Goal: Task Accomplishment & Management: Complete application form

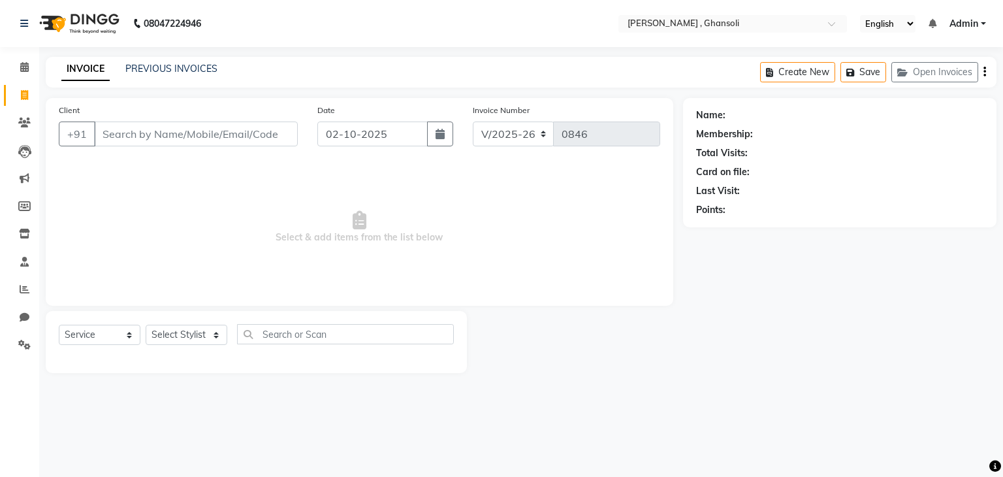
select select "8446"
select select "service"
click at [222, 136] on input "Client" at bounding box center [196, 133] width 204 height 25
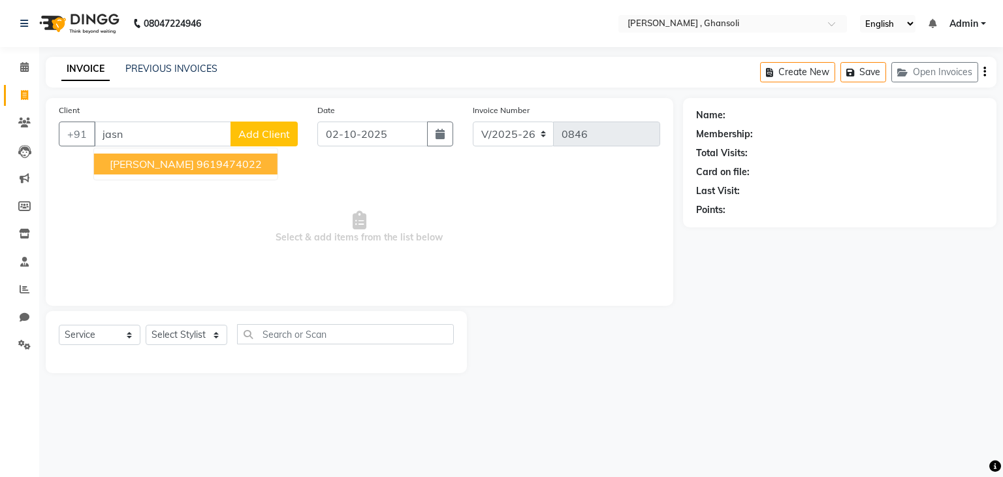
click at [140, 166] on span "jasneet" at bounding box center [152, 163] width 84 height 13
type input "9619474022"
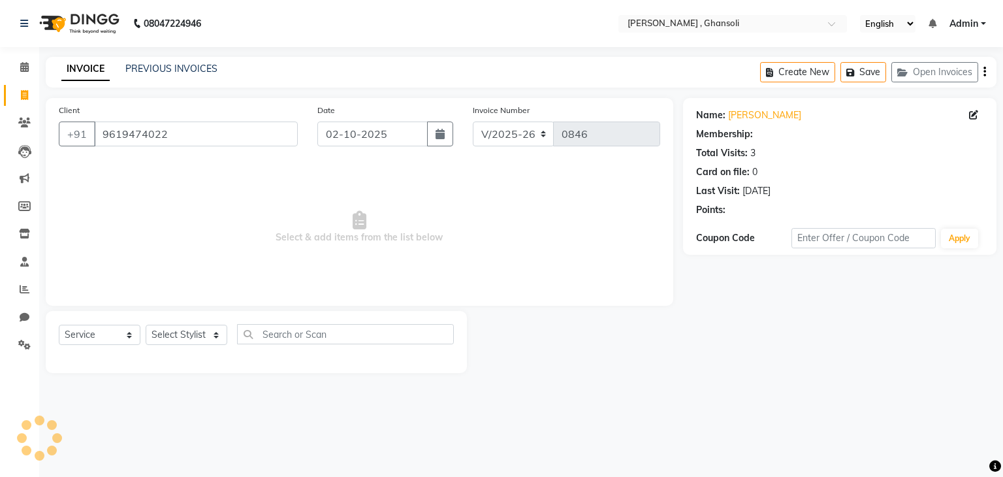
select select "1: Object"
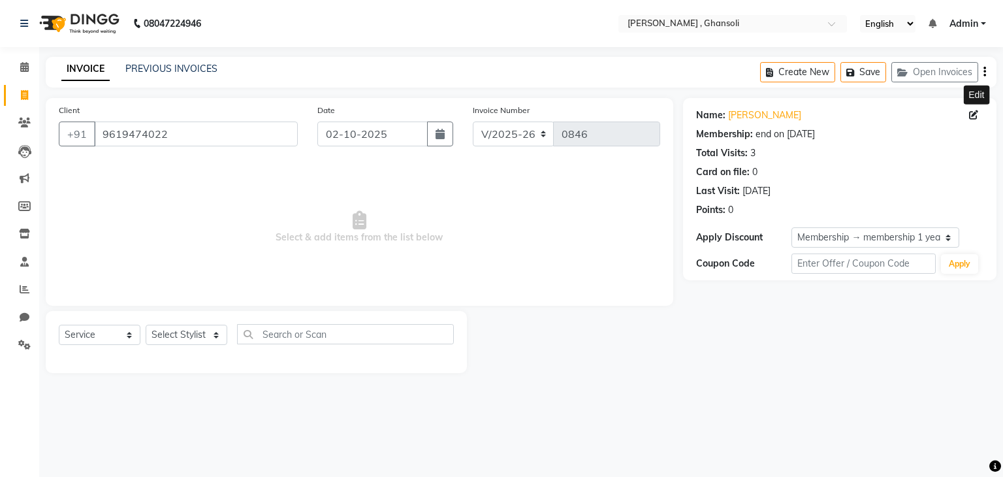
click at [973, 112] on icon at bounding box center [973, 114] width 9 height 9
select select "[DEMOGRAPHIC_DATA]"
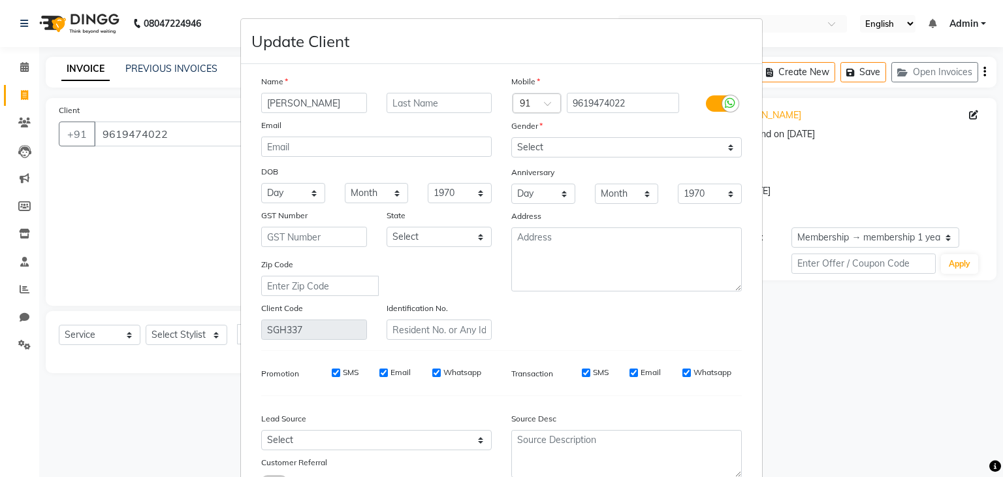
click at [418, 92] on div "Name" at bounding box center [376, 83] width 250 height 18
click at [415, 101] on input "text" at bounding box center [440, 103] width 106 height 20
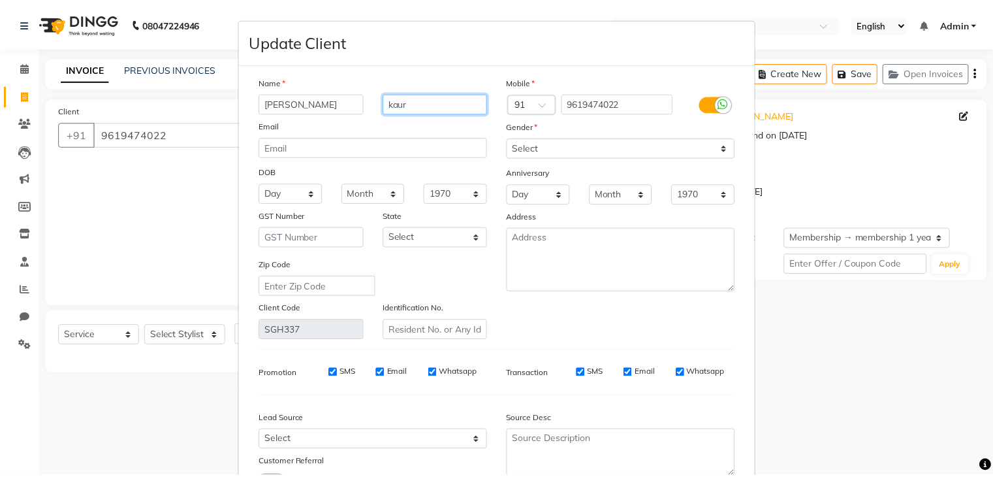
scroll to position [110, 0]
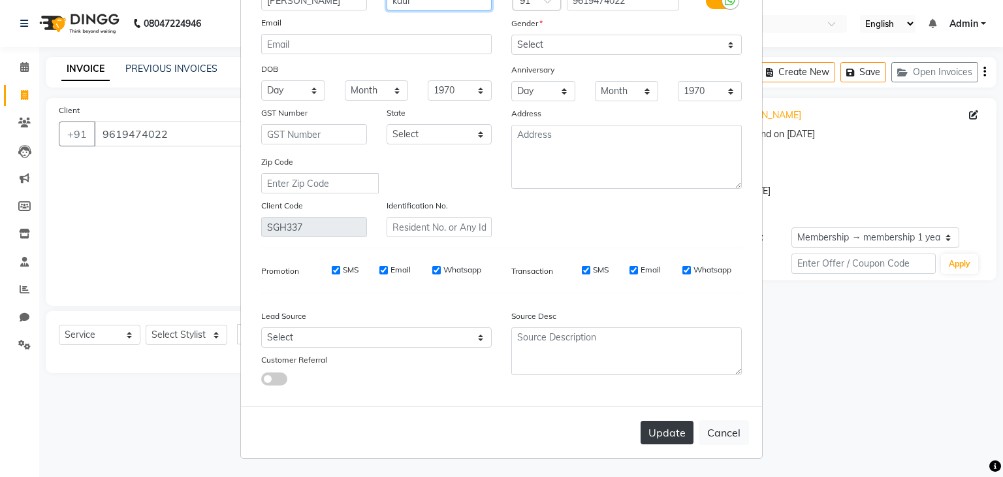
type input "kaur"
click at [640, 431] on button "Update" at bounding box center [666, 432] width 53 height 24
select select
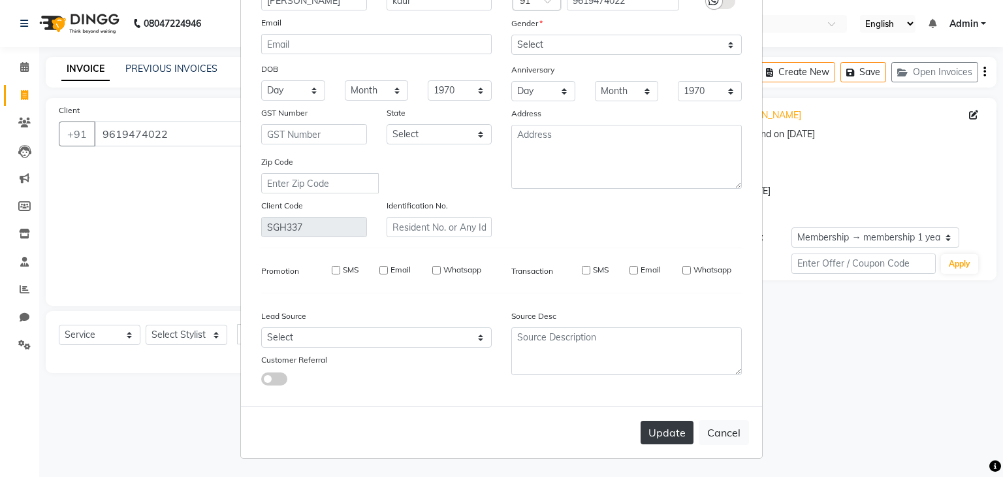
select select
checkbox input "false"
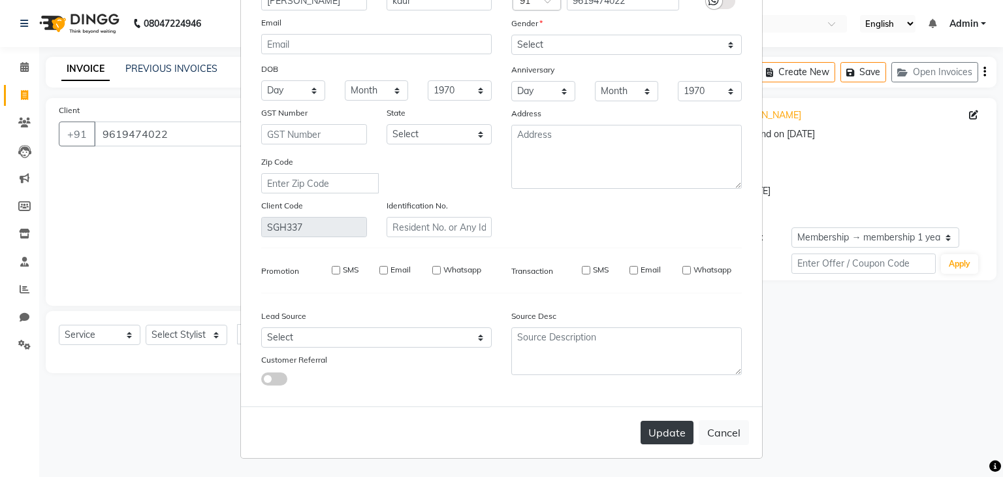
checkbox input "false"
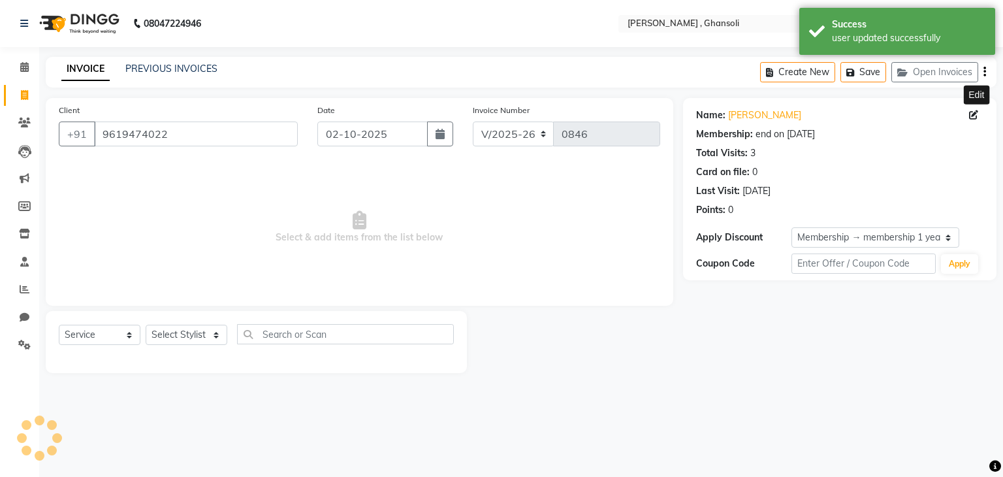
select select "2: Object"
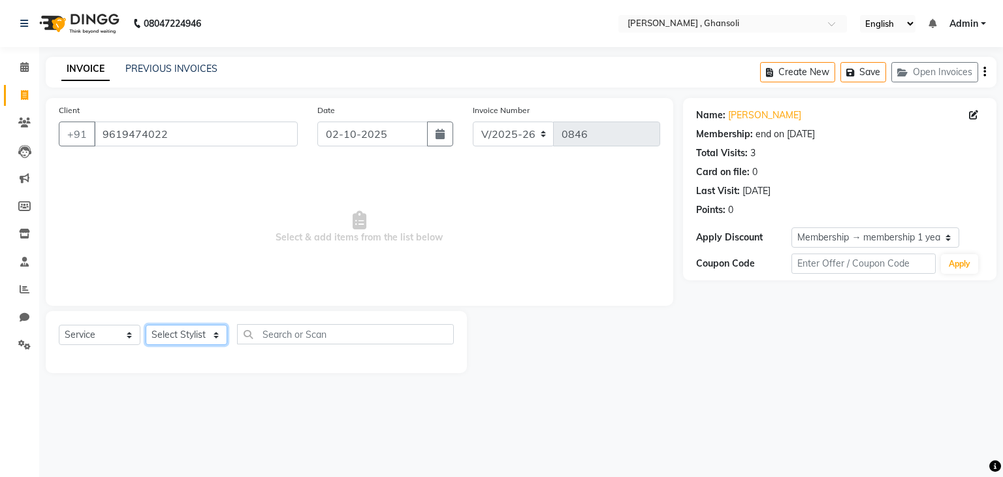
click at [190, 340] on select "Select Stylist deepa Lucky [PERSON_NAME] [PERSON_NAME] [PERSON_NAME] [PERSON_NA…" at bounding box center [187, 334] width 82 height 20
select select "81971"
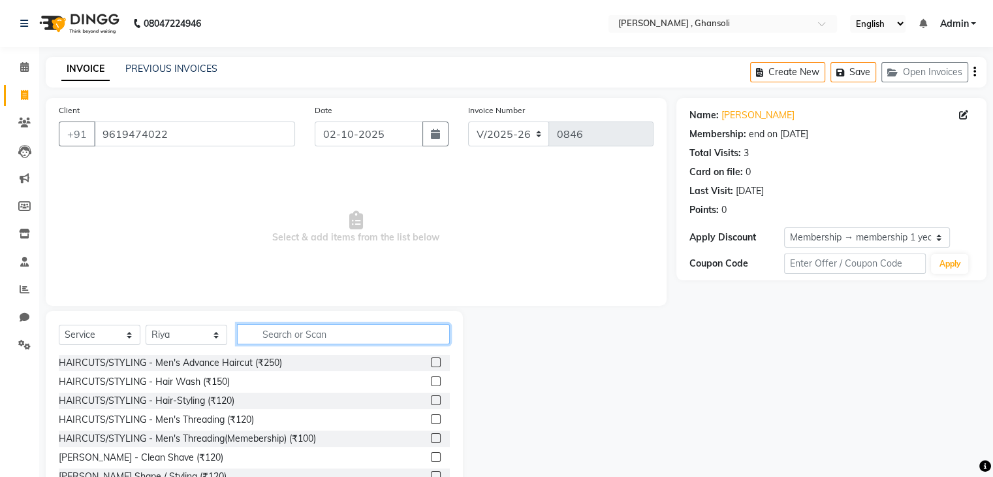
click at [261, 339] on input "text" at bounding box center [343, 334] width 213 height 20
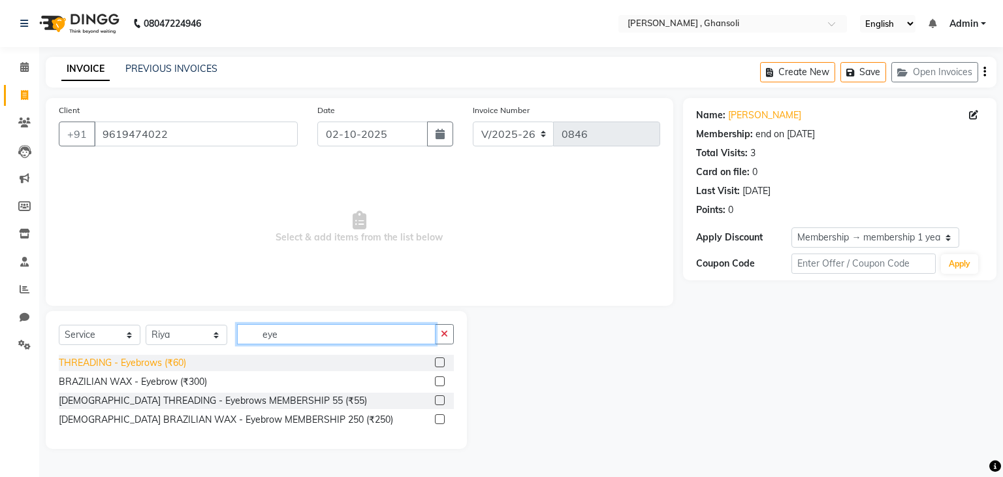
type input "eye"
click at [149, 365] on div "THREADING - Eyebrows (₹60)" at bounding box center [122, 363] width 127 height 14
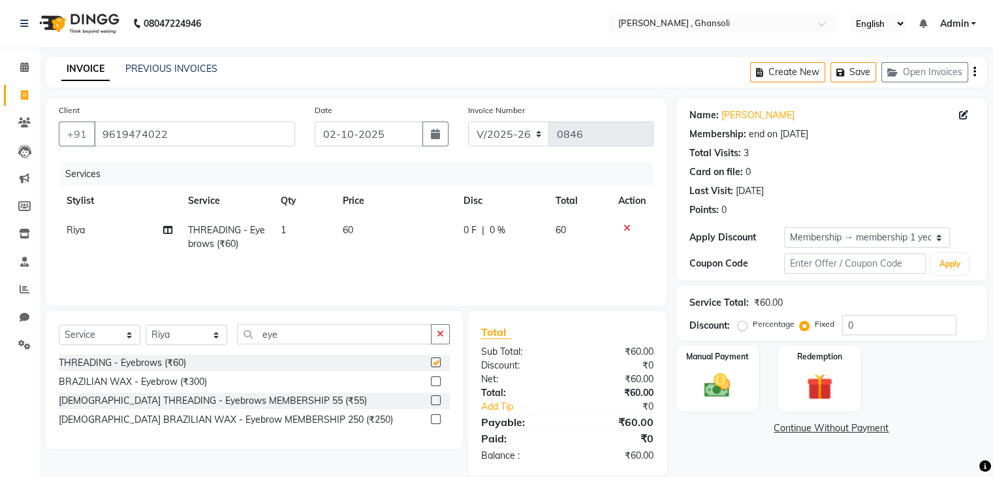
checkbox input "false"
click at [381, 230] on td "60" at bounding box center [395, 236] width 121 height 43
select select "81971"
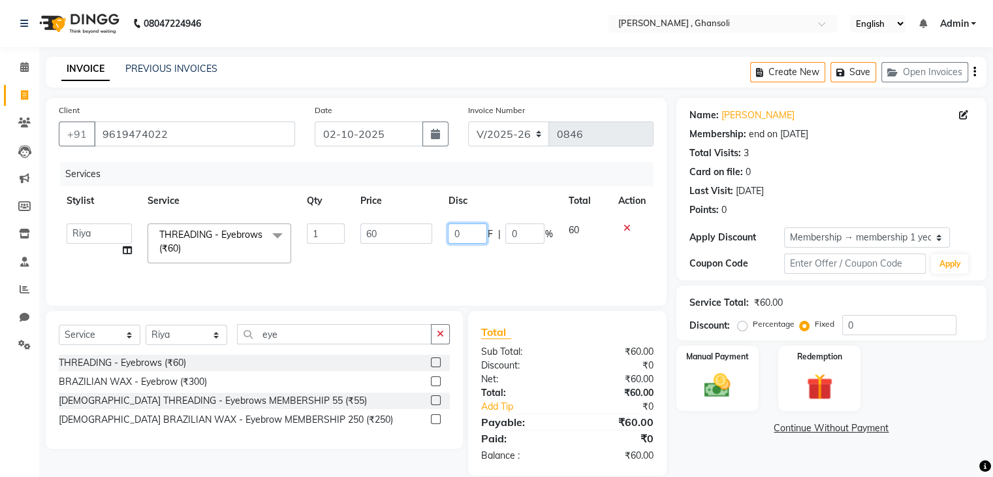
click at [475, 228] on input "0" at bounding box center [467, 233] width 39 height 20
type input "5"
type input "10"
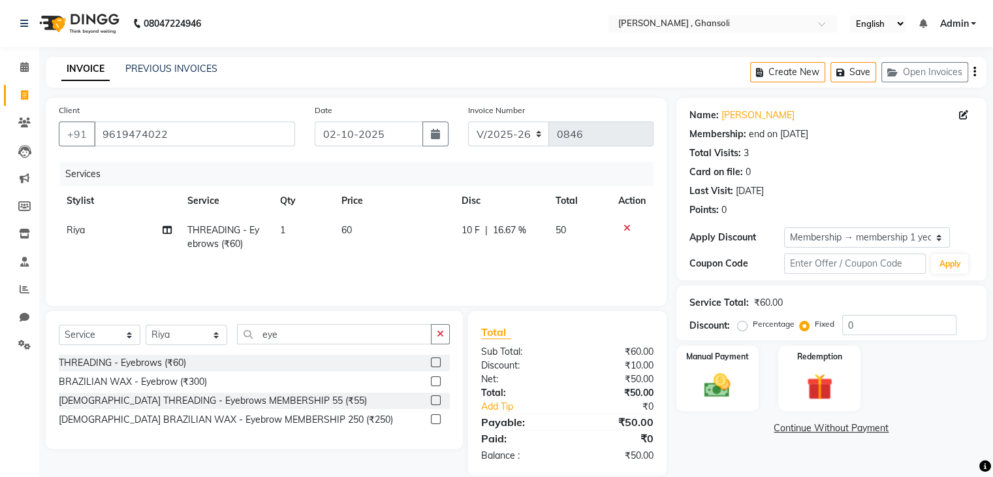
click at [704, 447] on div "Name: Jasneet Kaur Membership: end on 07-09-2026 Total Visits: 3 Card on file: …" at bounding box center [836, 286] width 320 height 377
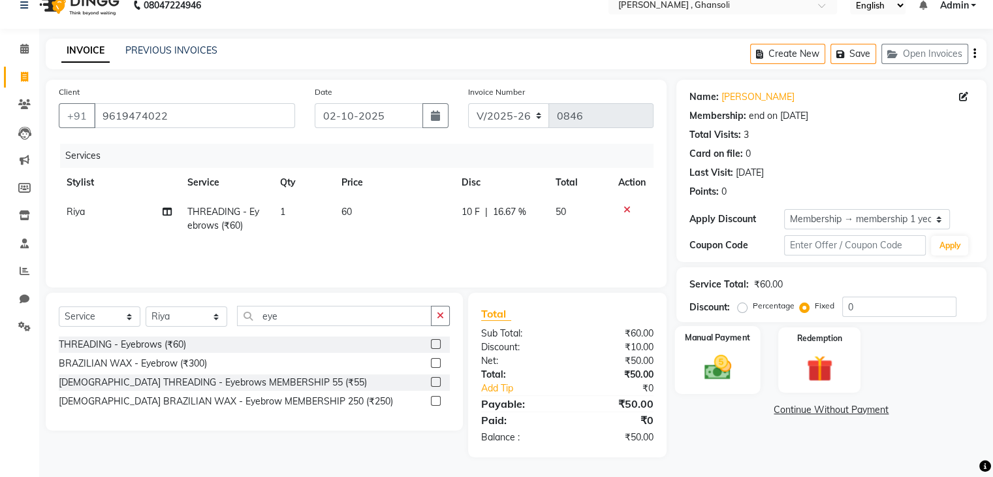
click at [716, 349] on div "Manual Payment" at bounding box center [717, 359] width 86 height 67
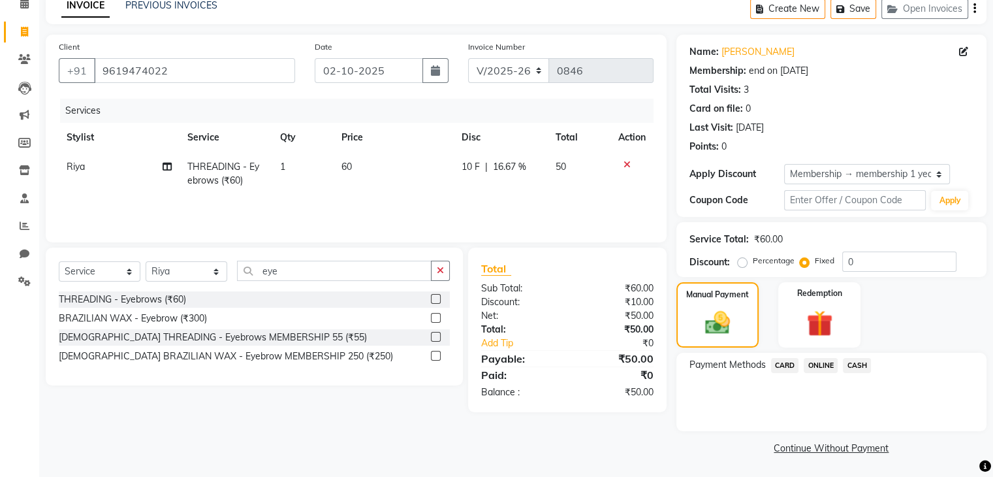
click at [822, 372] on div "ONLINE" at bounding box center [817, 367] width 39 height 18
click at [821, 370] on span "ONLINE" at bounding box center [821, 365] width 34 height 15
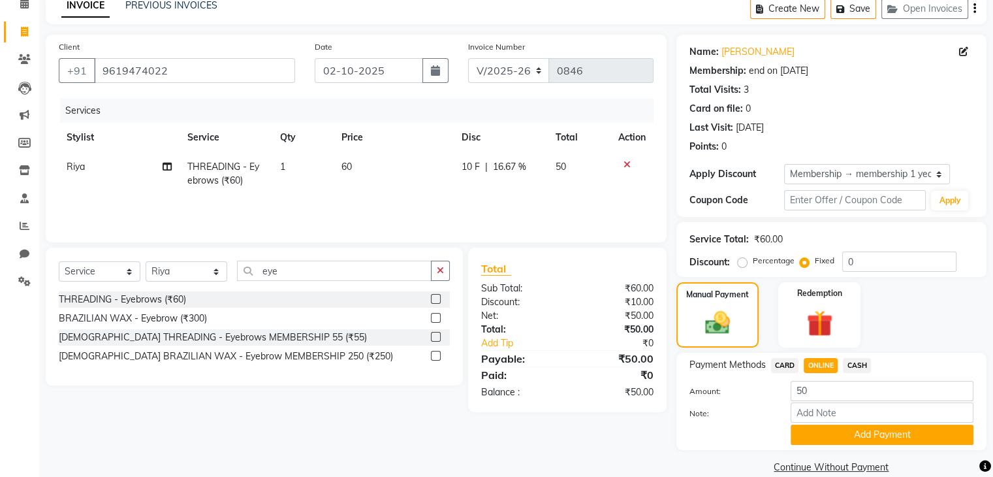
scroll to position [84, 0]
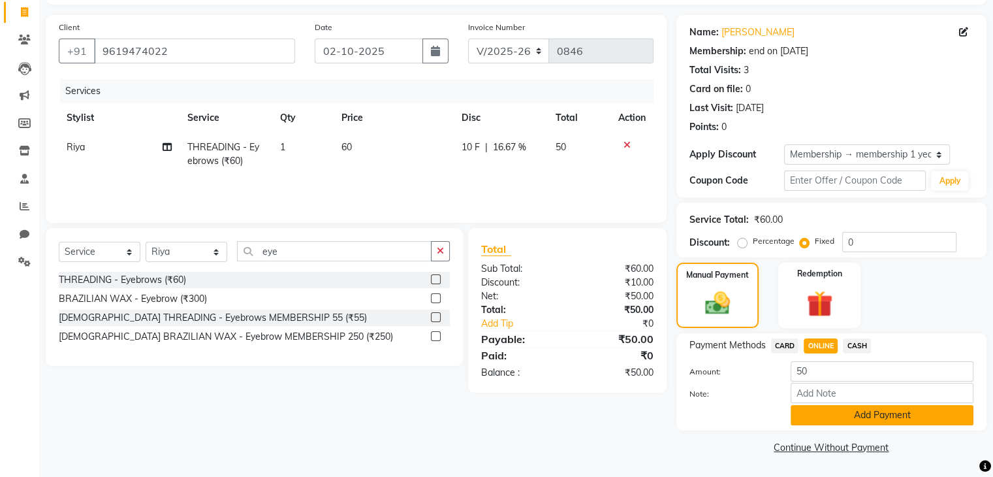
click at [841, 411] on button "Add Payment" at bounding box center [882, 415] width 183 height 20
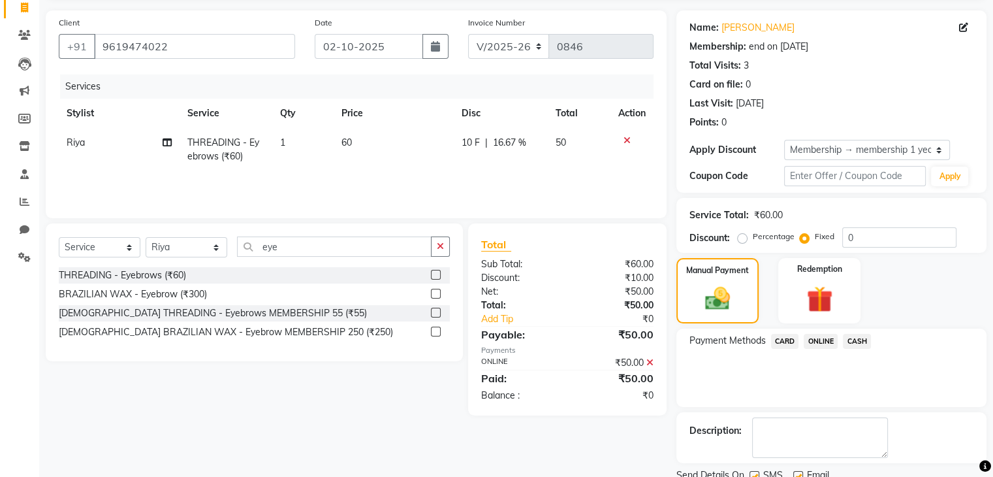
scroll to position [136, 0]
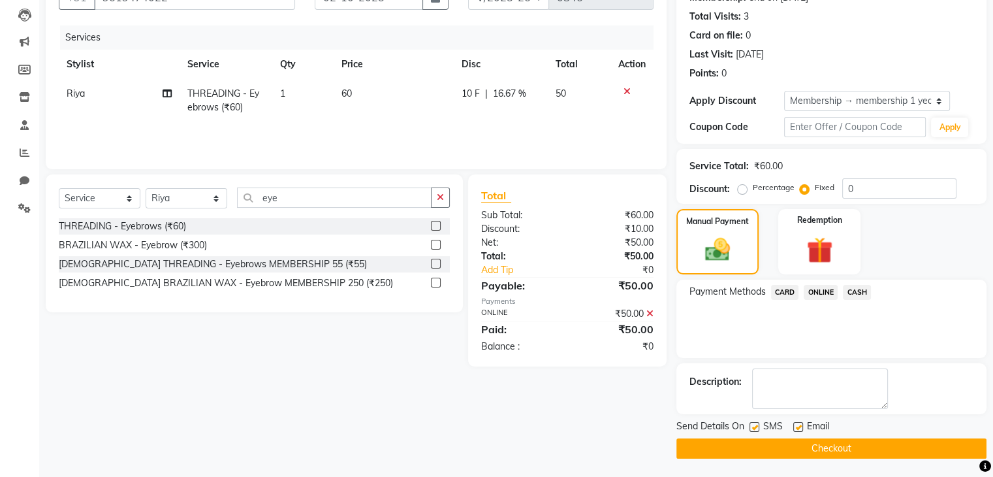
click at [841, 411] on div "Description:" at bounding box center [831, 388] width 310 height 51
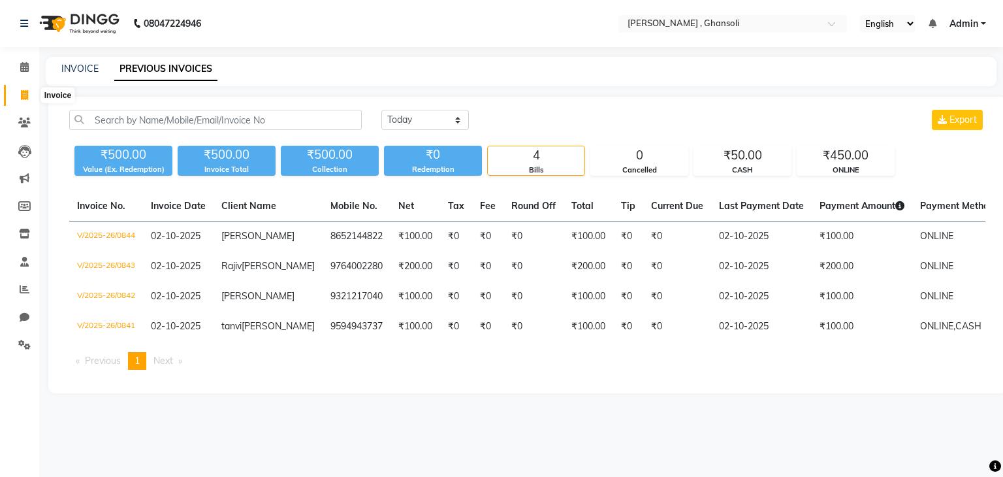
click at [27, 97] on icon at bounding box center [24, 95] width 7 height 10
select select "8446"
select select "service"
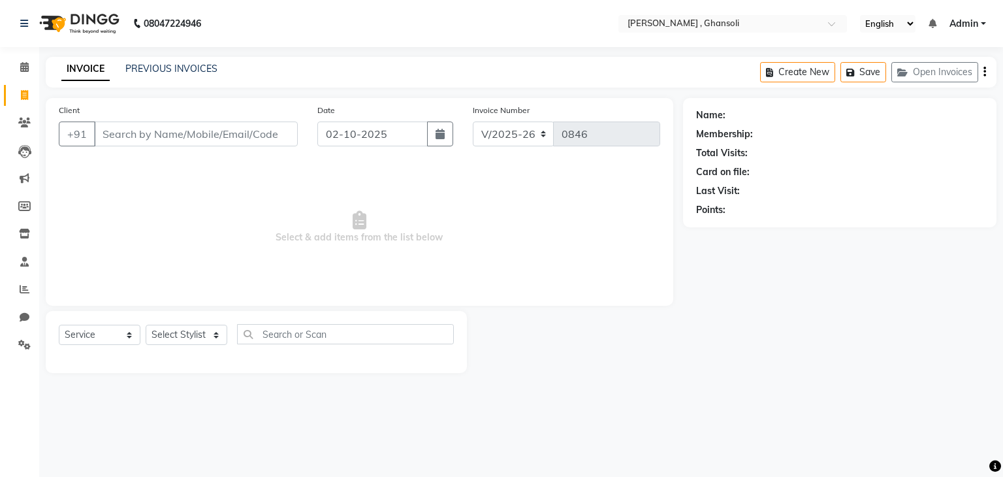
click at [142, 129] on input "Client" at bounding box center [196, 133] width 204 height 25
type input "9930382226"
click at [261, 136] on span "Add Client" at bounding box center [264, 133] width 52 height 13
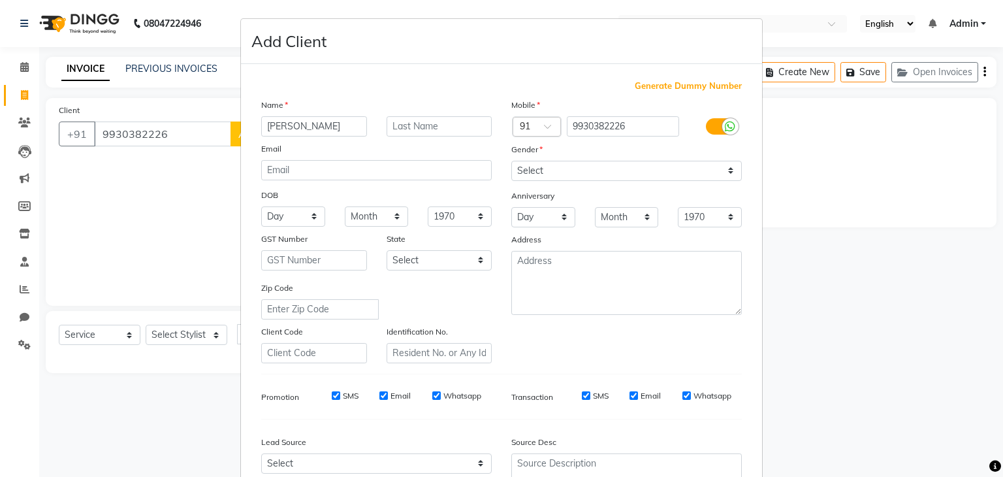
type input "[PERSON_NAME]"
click at [544, 173] on select "Select [DEMOGRAPHIC_DATA] [DEMOGRAPHIC_DATA] Other Prefer Not To Say" at bounding box center [626, 171] width 230 height 20
select select "[DEMOGRAPHIC_DATA]"
click at [511, 161] on select "Select [DEMOGRAPHIC_DATA] [DEMOGRAPHIC_DATA] Other Prefer Not To Say" at bounding box center [626, 171] width 230 height 20
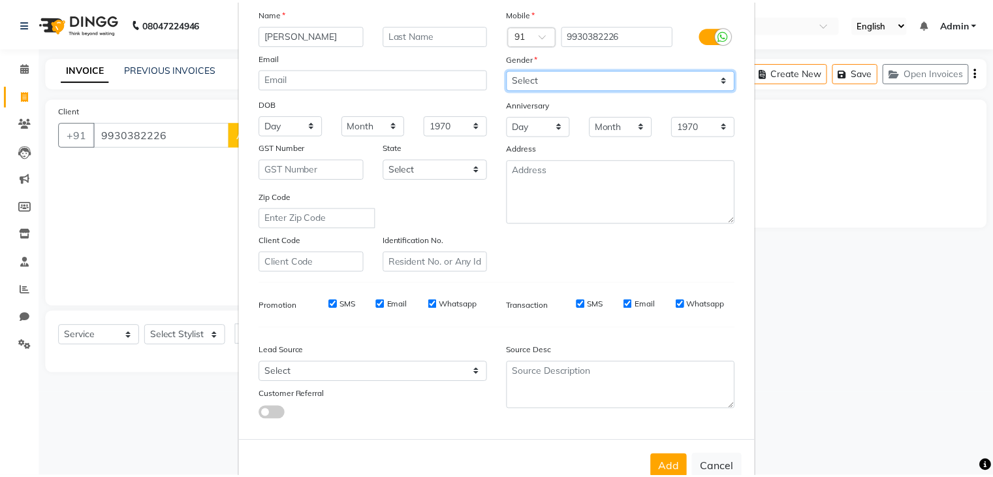
scroll to position [106, 0]
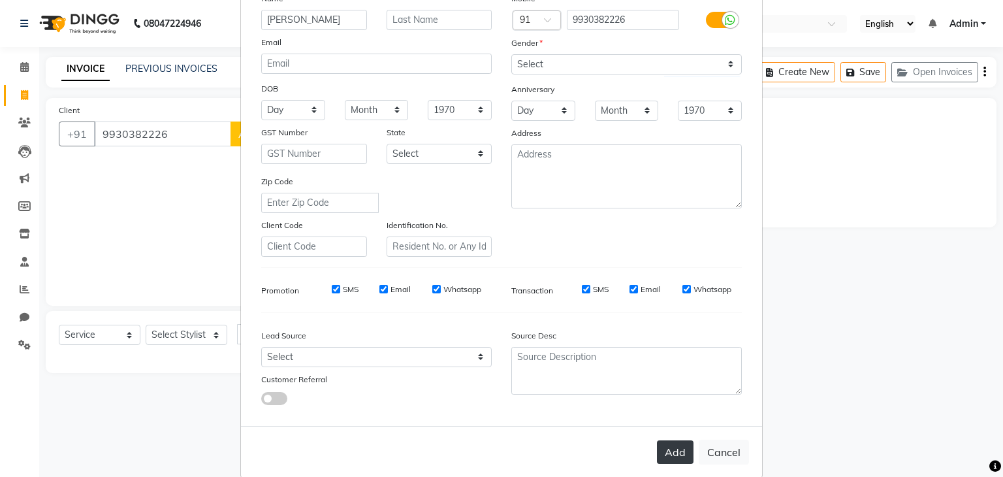
click at [666, 460] on button "Add" at bounding box center [675, 452] width 37 height 24
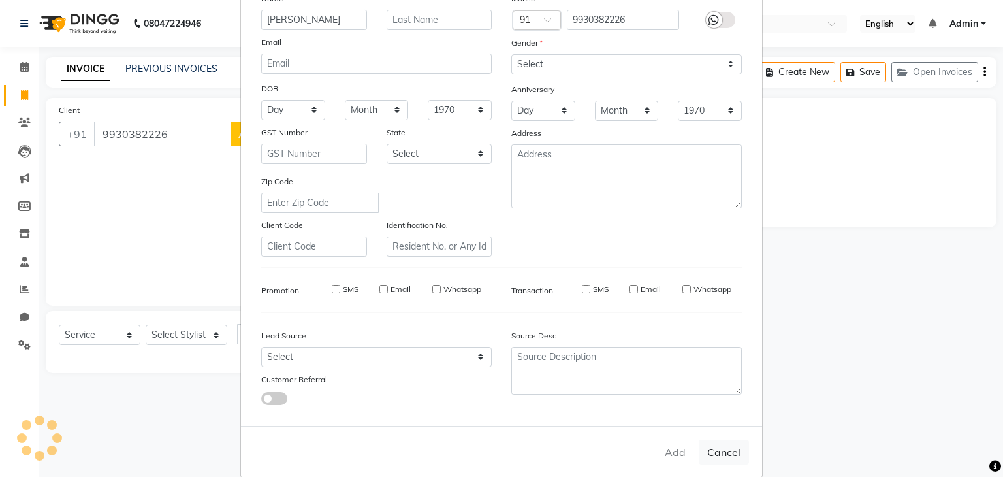
select select
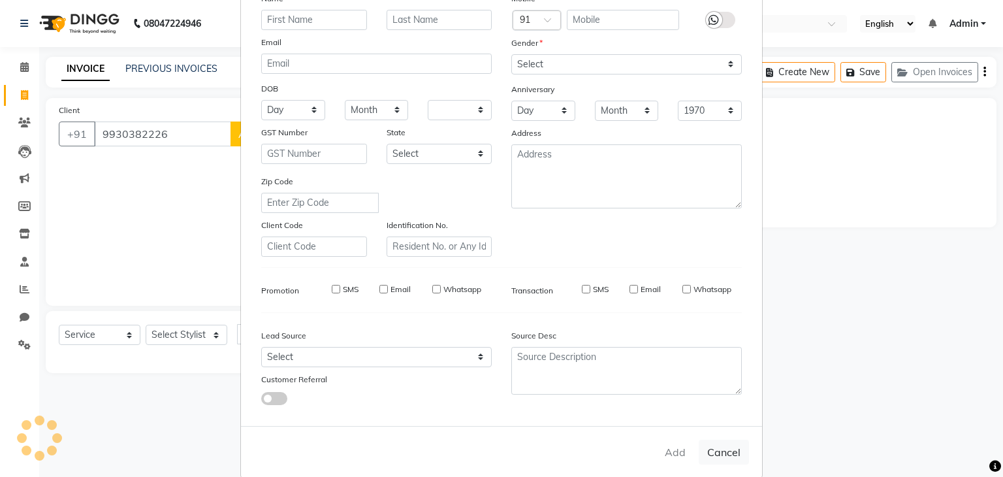
select select
checkbox input "false"
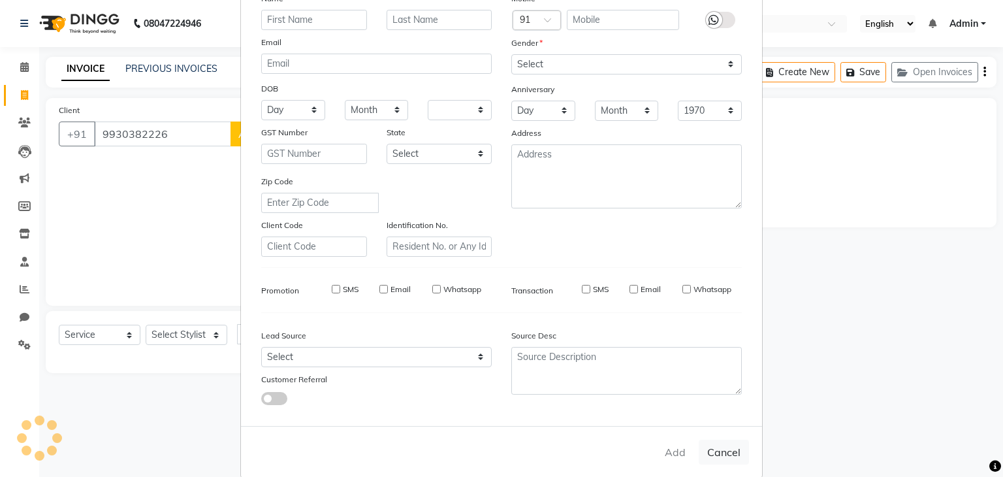
checkbox input "false"
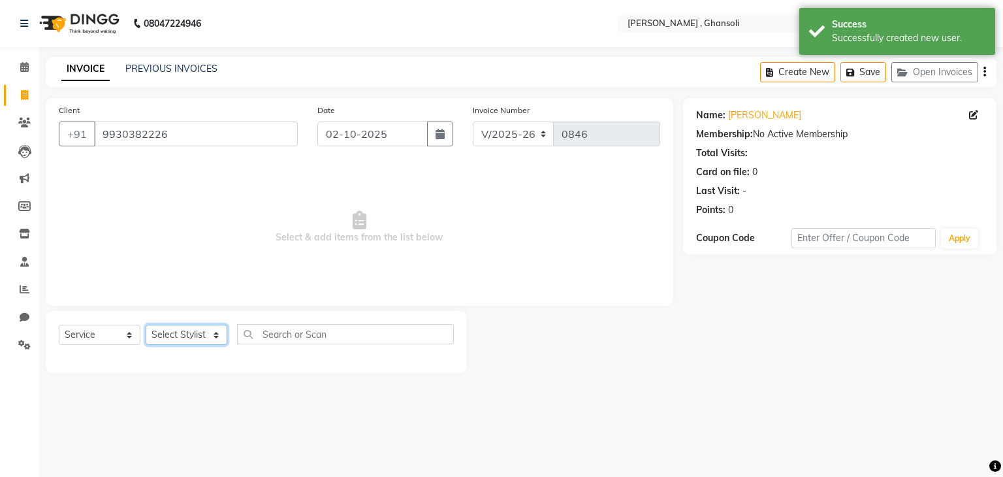
click at [184, 340] on select "Select Stylist deepa Lucky [PERSON_NAME] [PERSON_NAME] [PERSON_NAME] [PERSON_NA…" at bounding box center [187, 334] width 82 height 20
select select "86335"
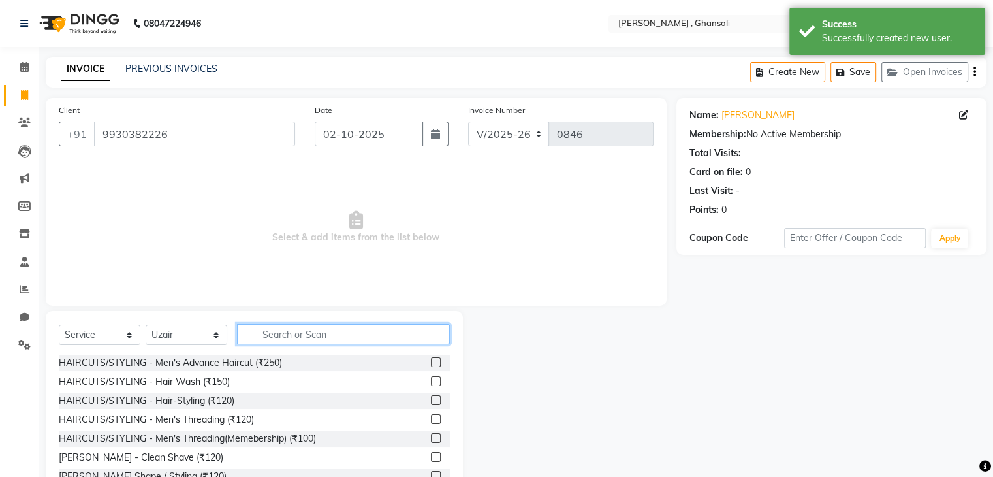
click at [283, 332] on input "text" at bounding box center [343, 334] width 213 height 20
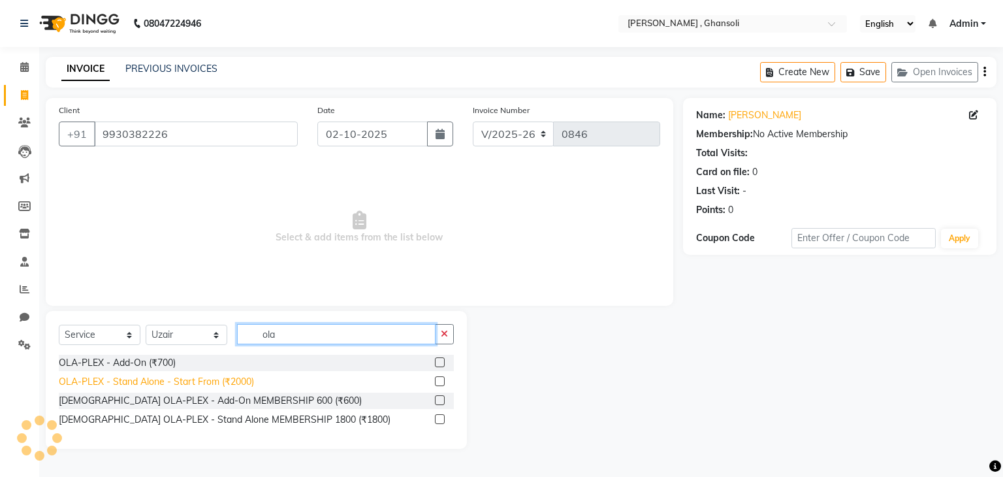
type input "ola"
click at [200, 382] on div "OLA-PLEX - Stand Alone - Start From (₹2000)" at bounding box center [156, 382] width 195 height 14
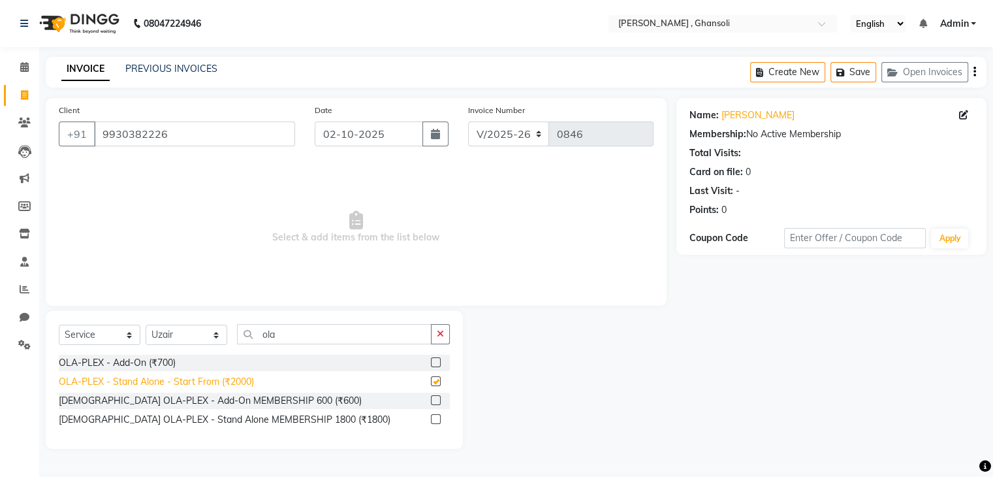
checkbox input "false"
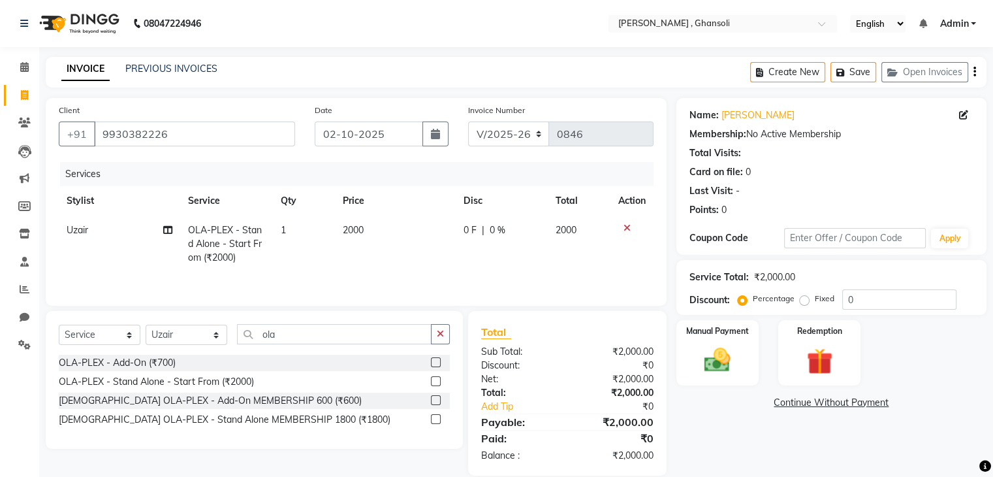
click at [626, 226] on icon at bounding box center [627, 227] width 7 height 9
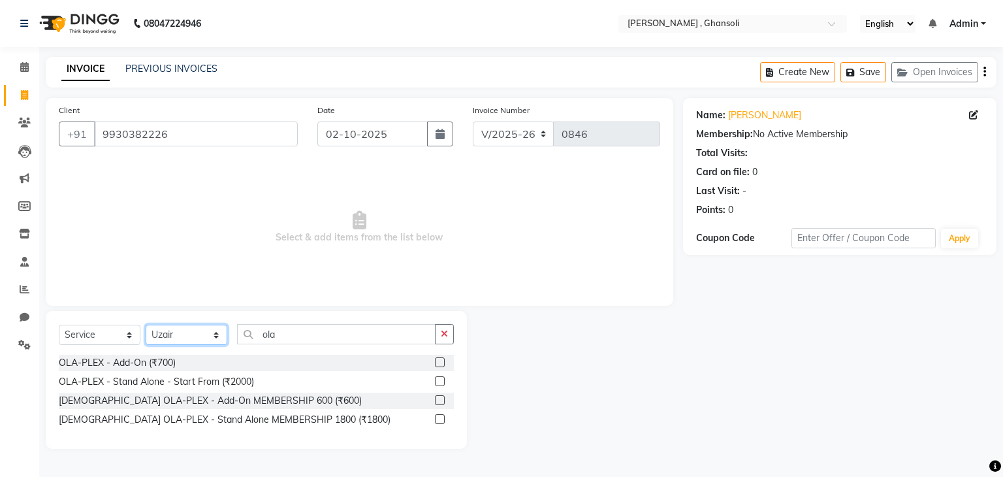
click at [191, 338] on select "Select Stylist deepa Lucky [PERSON_NAME] [PERSON_NAME] [PERSON_NAME] [PERSON_NA…" at bounding box center [187, 334] width 82 height 20
select select "86841"
click at [289, 330] on input "ola" at bounding box center [336, 334] width 198 height 20
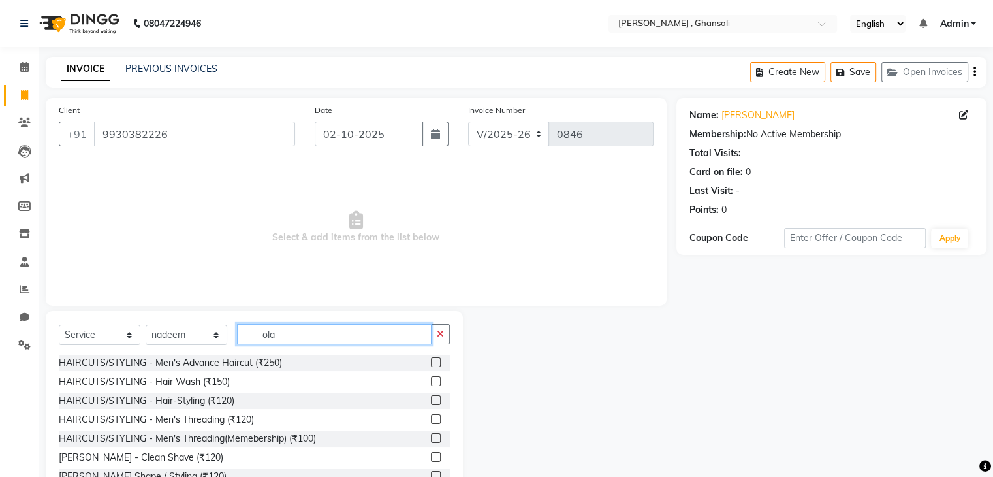
click at [289, 330] on input "ola" at bounding box center [334, 334] width 195 height 20
drag, startPoint x: 113, startPoint y: 348, endPoint x: 111, endPoint y: 340, distance: 8.7
click at [111, 340] on div "Select Service Product Membership Package Voucher Prepaid Gift Card Select Styl…" at bounding box center [254, 339] width 391 height 31
click at [111, 340] on select "Select Service Product Membership Package Voucher Prepaid Gift Card" at bounding box center [100, 334] width 82 height 20
click at [59, 325] on select "Select Service Product Membership Package Voucher Prepaid Gift Card" at bounding box center [100, 334] width 82 height 20
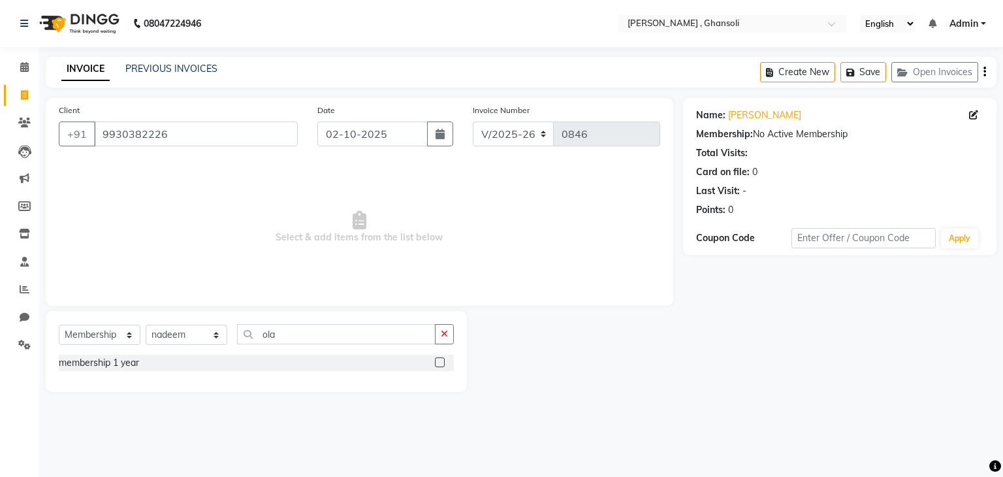
click at [437, 364] on label at bounding box center [440, 362] width 10 height 10
click at [437, 364] on input "checkbox" at bounding box center [439, 362] width 8 height 8
select select "select"
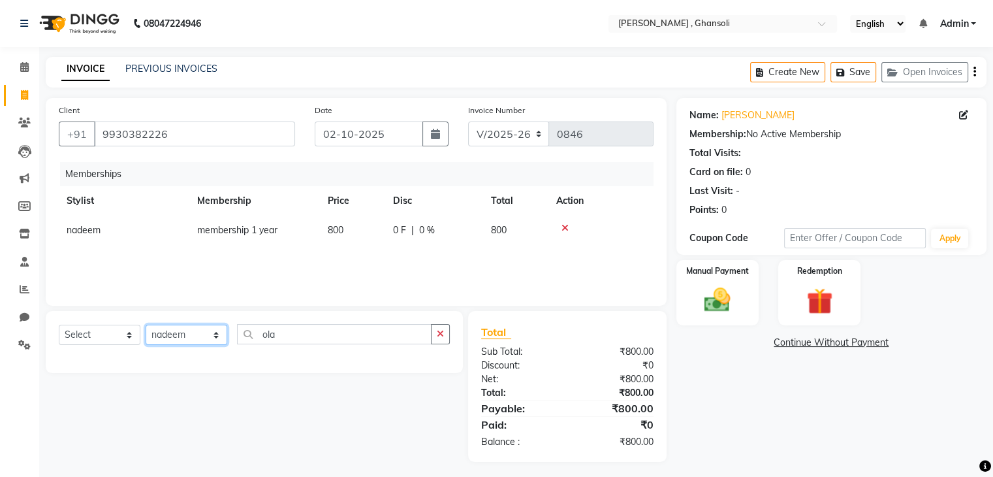
click at [202, 333] on select "Select Stylist deepa Lucky [PERSON_NAME] [PERSON_NAME] [PERSON_NAME] [PERSON_NA…" at bounding box center [187, 334] width 82 height 20
select select "86335"
click at [274, 333] on input "ola" at bounding box center [334, 334] width 195 height 20
type input "ol"
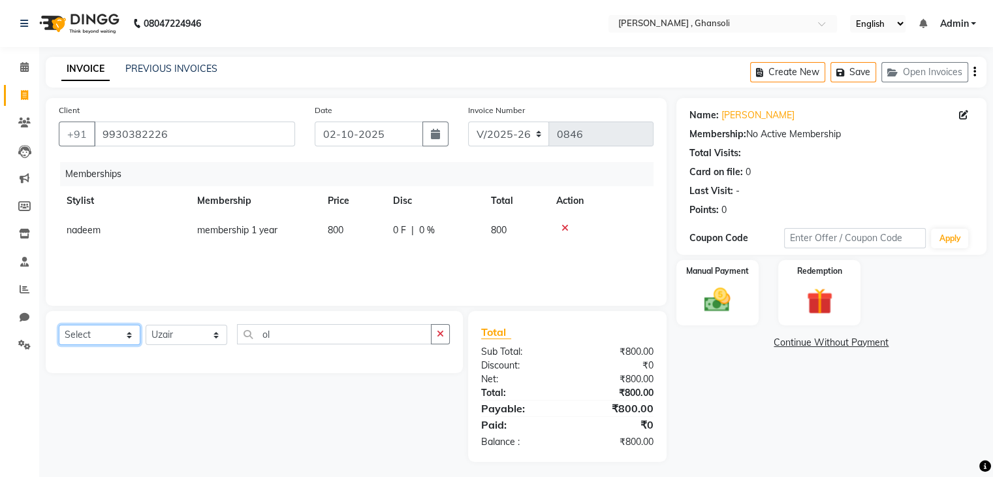
click at [103, 340] on select "Select Service Product Package Voucher Prepaid Gift Card" at bounding box center [100, 334] width 82 height 20
click at [285, 338] on input "ol" at bounding box center [334, 334] width 195 height 20
drag, startPoint x: 109, startPoint y: 337, endPoint x: 111, endPoint y: 377, distance: 39.9
click at [111, 377] on div "Select Service Product Package Voucher Prepaid Gift Card Select Stylist deepa L…" at bounding box center [249, 386] width 427 height 151
select select "service"
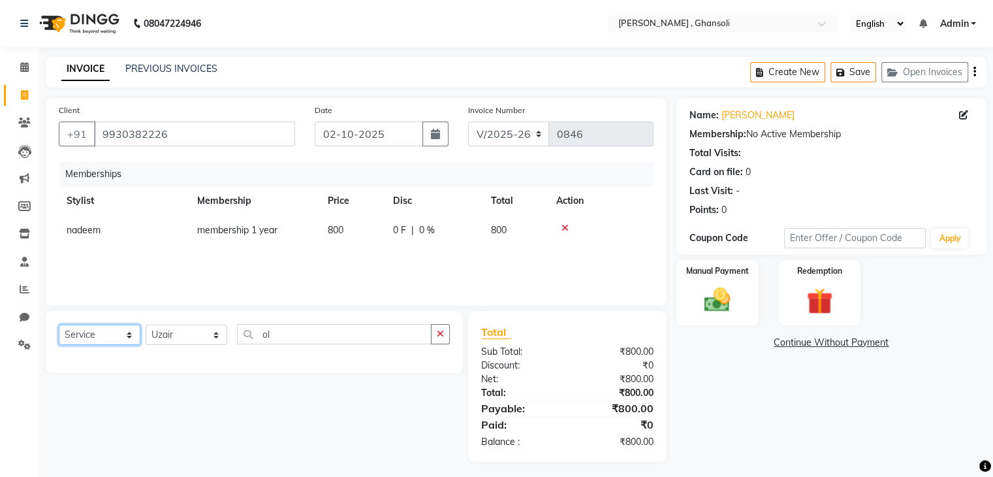
click at [59, 325] on select "Select Service Product Package Voucher Prepaid Gift Card" at bounding box center [100, 334] width 82 height 20
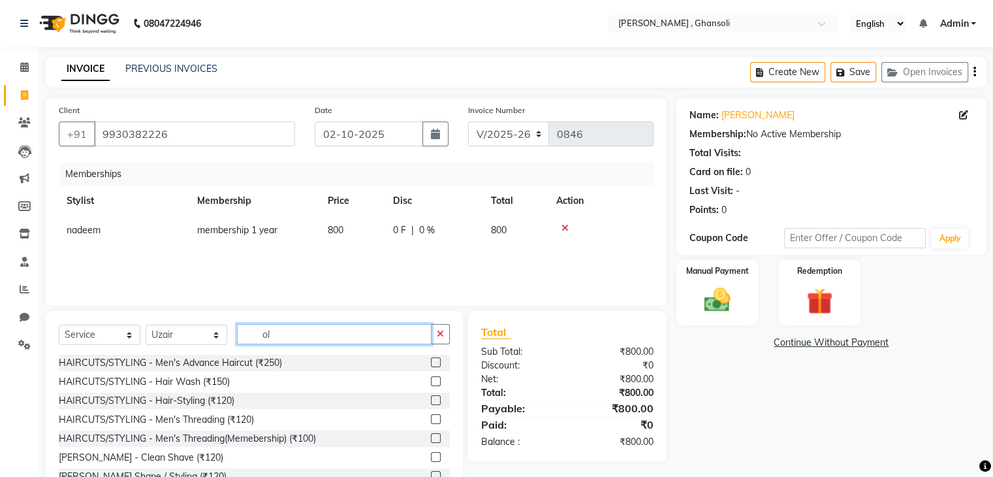
click at [286, 332] on input "ol" at bounding box center [334, 334] width 195 height 20
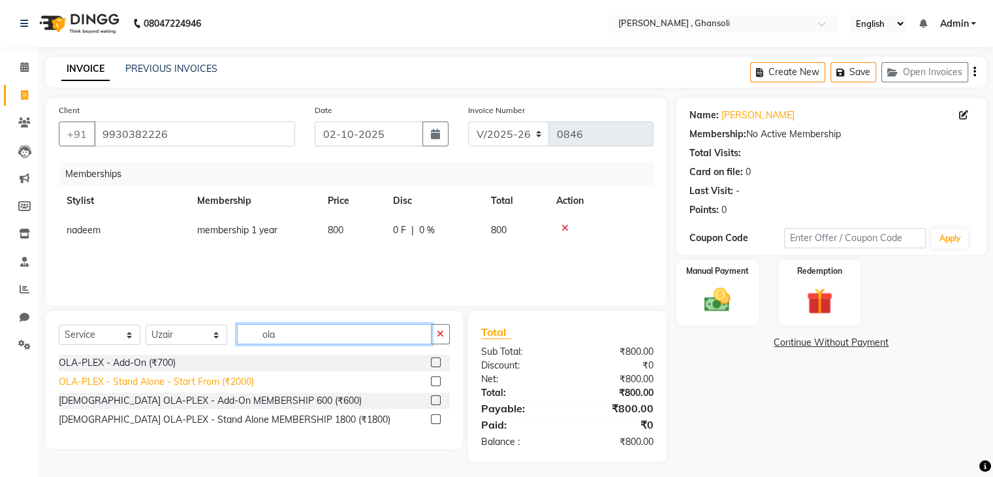
type input "ola"
click at [170, 386] on div "OLA-PLEX - Stand Alone - Start From (₹2000)" at bounding box center [156, 382] width 195 height 14
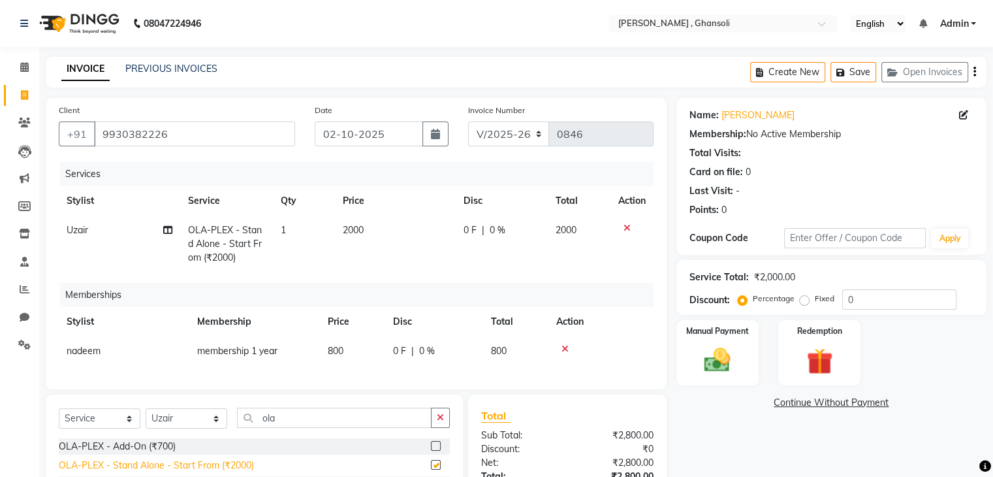
checkbox input "false"
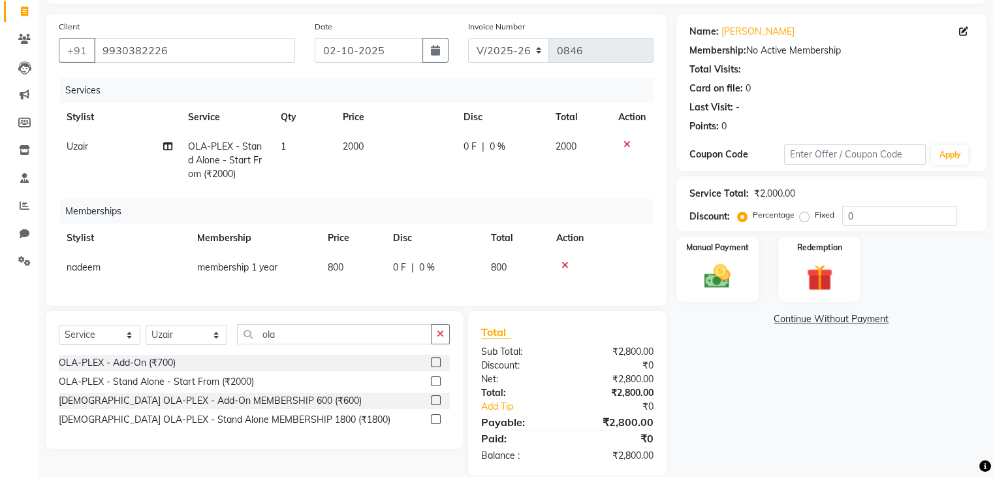
scroll to position [86, 0]
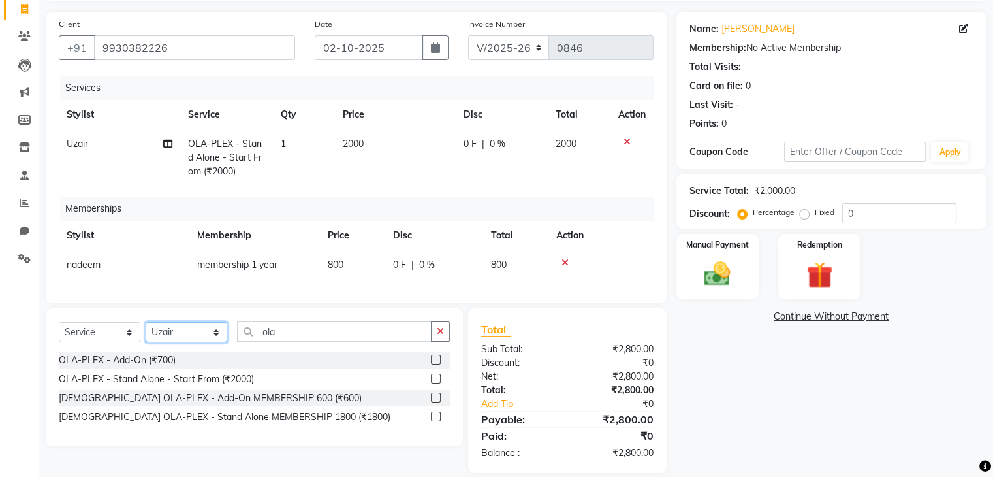
click at [187, 342] on select "Select Stylist deepa Lucky [PERSON_NAME] [PERSON_NAME] [PERSON_NAME] [PERSON_NA…" at bounding box center [187, 332] width 82 height 20
select select "81971"
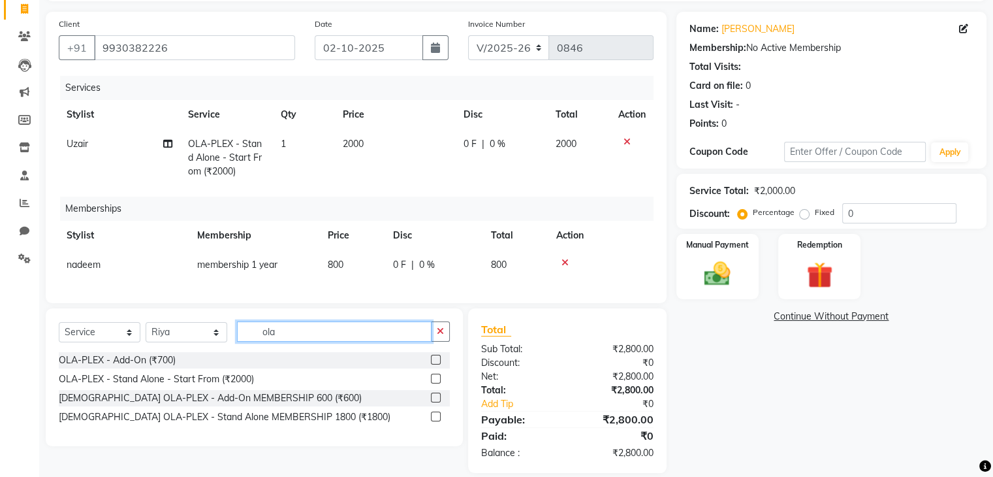
click at [286, 337] on input "ola" at bounding box center [334, 331] width 195 height 20
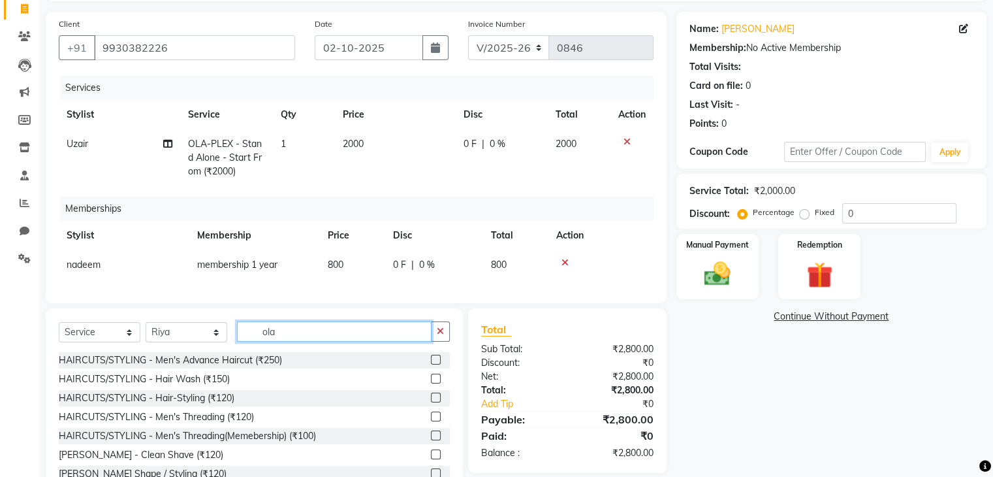
click at [286, 337] on input "ola" at bounding box center [334, 331] width 195 height 20
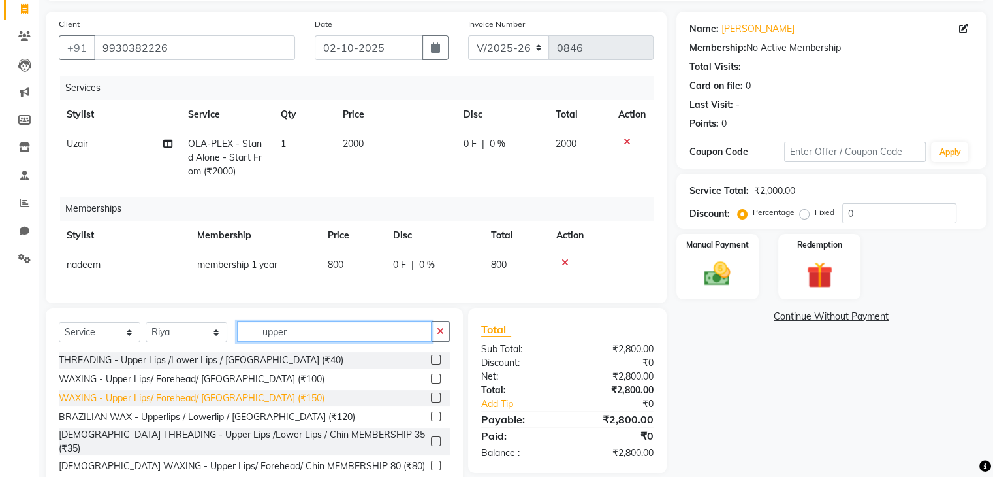
type input "upper"
click at [198, 405] on div "WAXING - Upper Lips/ Forehead/ [GEOGRAPHIC_DATA] (₹150)" at bounding box center [192, 398] width 266 height 14
checkbox input "false"
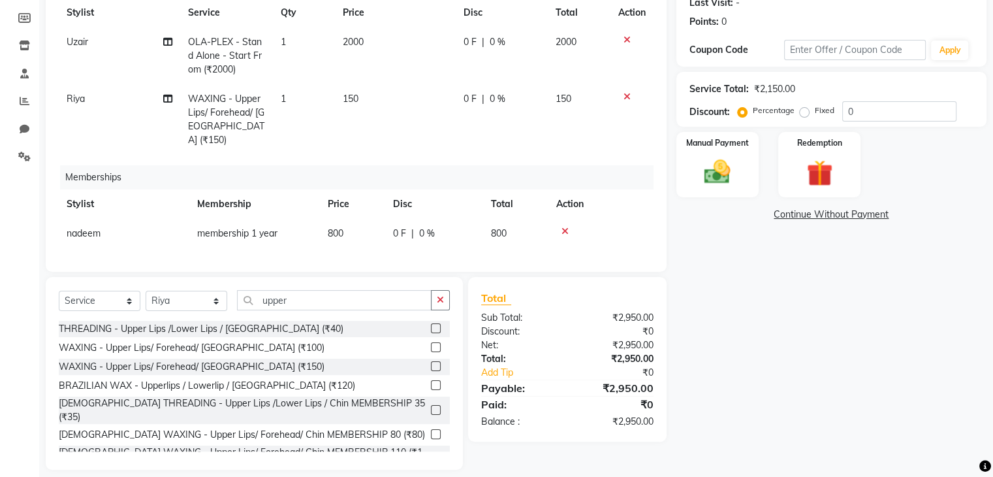
scroll to position [189, 0]
click at [566, 225] on icon at bounding box center [564, 229] width 7 height 9
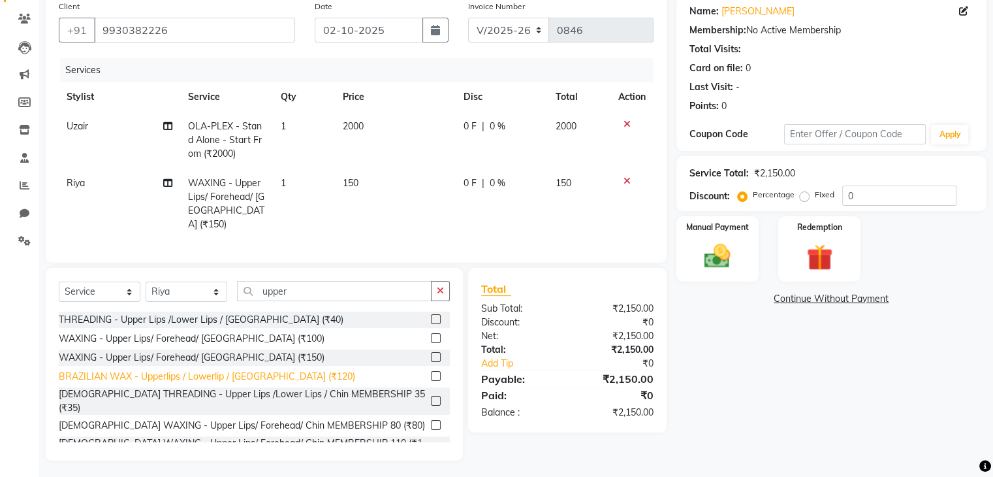
click at [214, 371] on div "BRAZILIAN WAX - Upperlips / Lowerlip / [GEOGRAPHIC_DATA] (₹120)" at bounding box center [207, 377] width 296 height 14
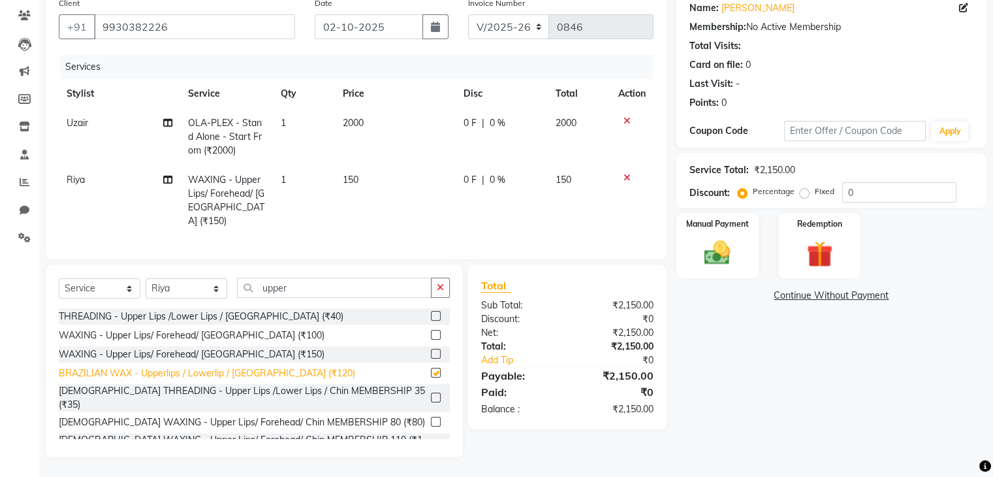
checkbox input "false"
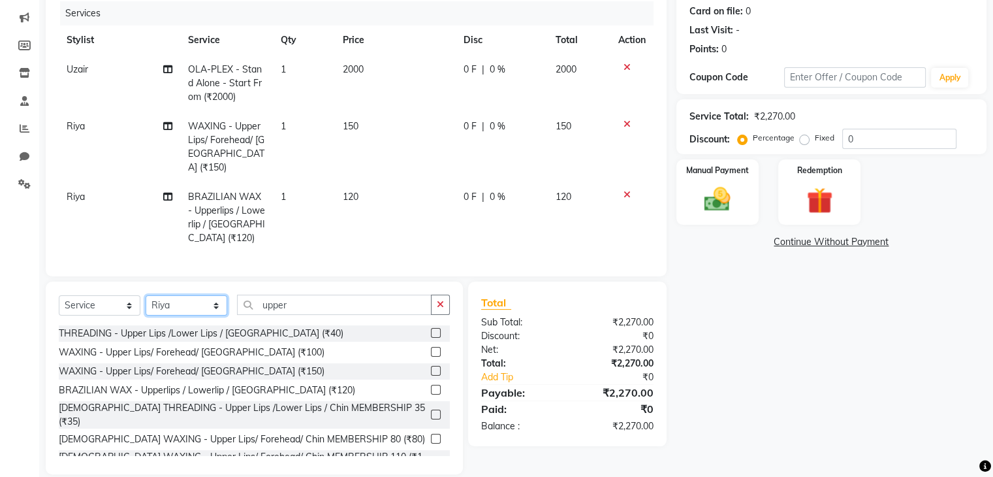
click at [184, 295] on select "Select Stylist deepa Lucky [PERSON_NAME] [PERSON_NAME] [PERSON_NAME] [PERSON_NA…" at bounding box center [187, 305] width 82 height 20
select select "92630"
click at [304, 296] on input "upper" at bounding box center [334, 304] width 195 height 20
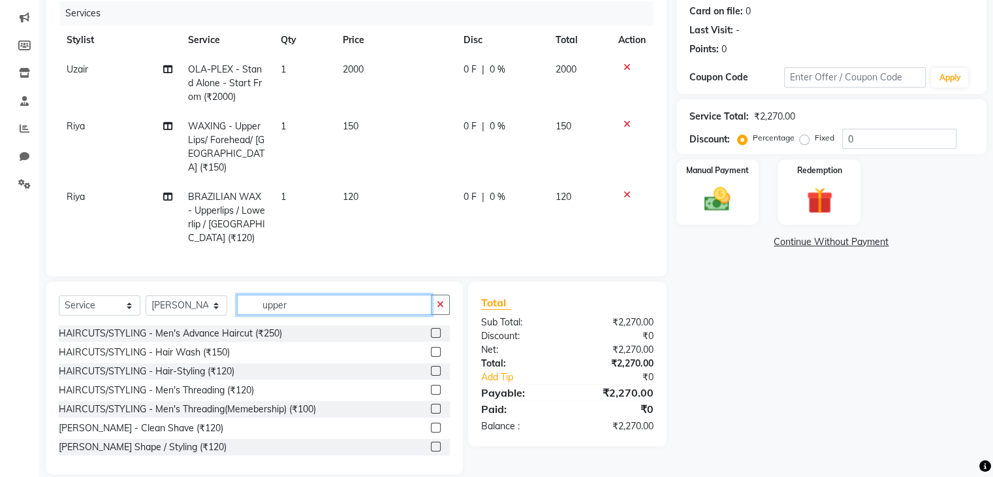
click at [304, 296] on input "upper" at bounding box center [334, 304] width 195 height 20
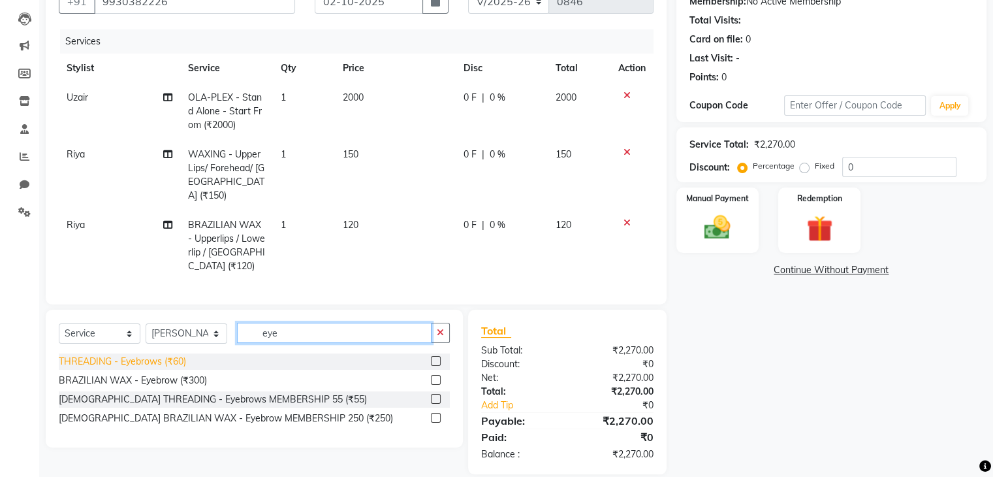
type input "eye"
click at [159, 355] on div "THREADING - Eyebrows (₹60)" at bounding box center [122, 362] width 127 height 14
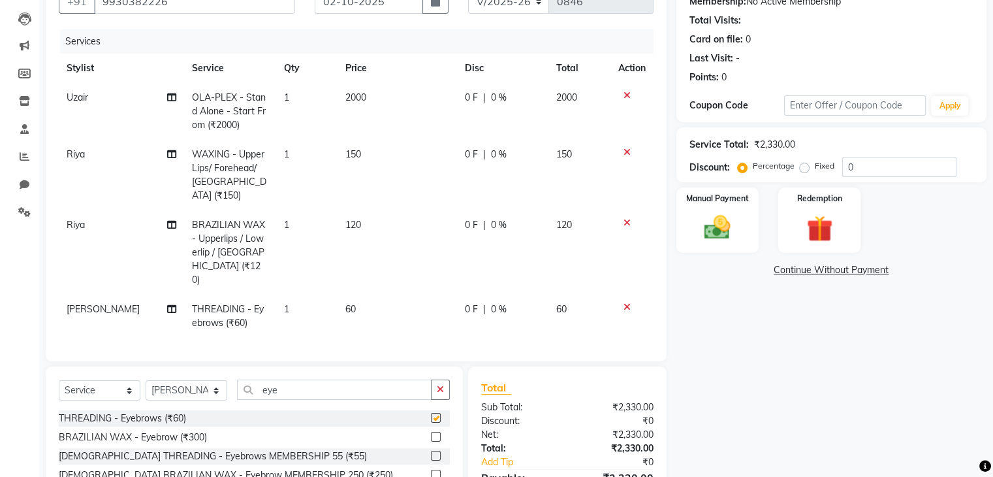
checkbox input "false"
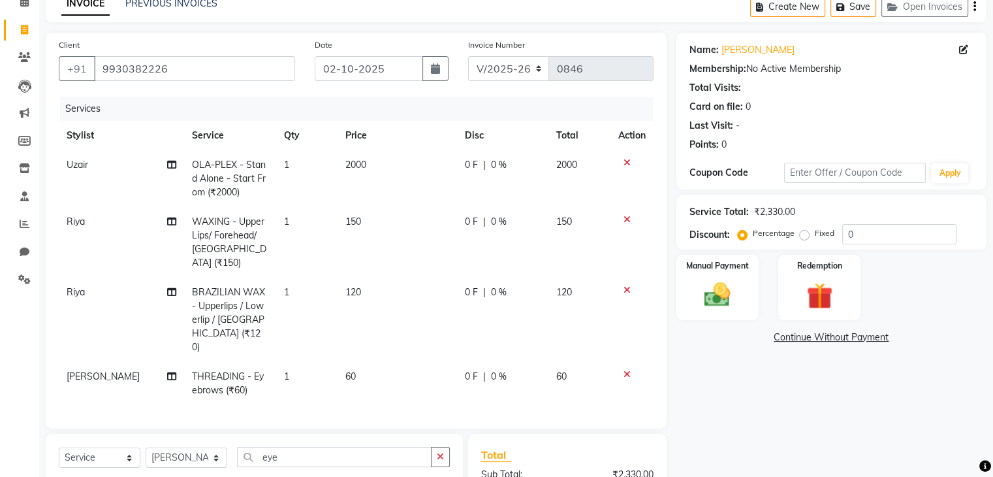
scroll to position [57, 0]
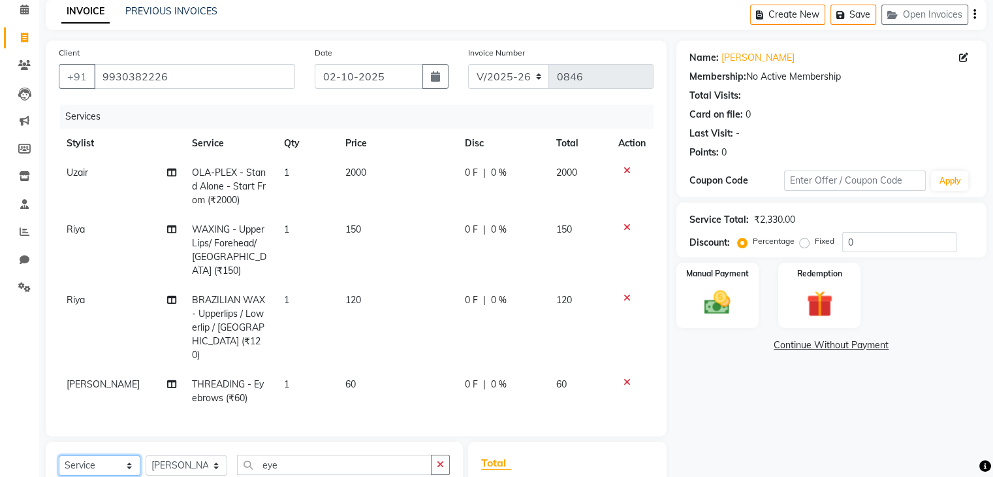
click at [103, 455] on select "Select Service Product Membership Package Voucher Prepaid Gift Card" at bounding box center [100, 465] width 82 height 20
select select "product"
click at [59, 455] on select "Select Service Product Membership Package Voucher Prepaid Gift Card" at bounding box center [100, 465] width 82 height 20
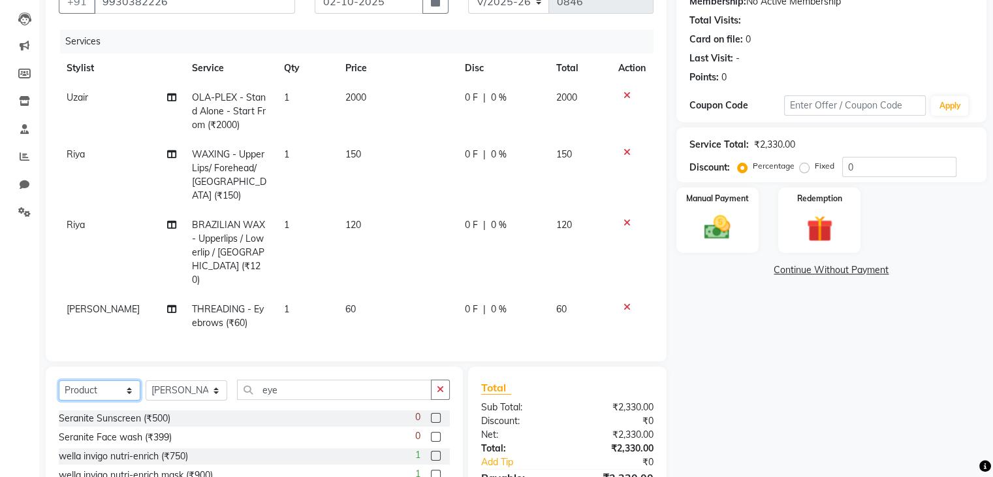
scroll to position [133, 0]
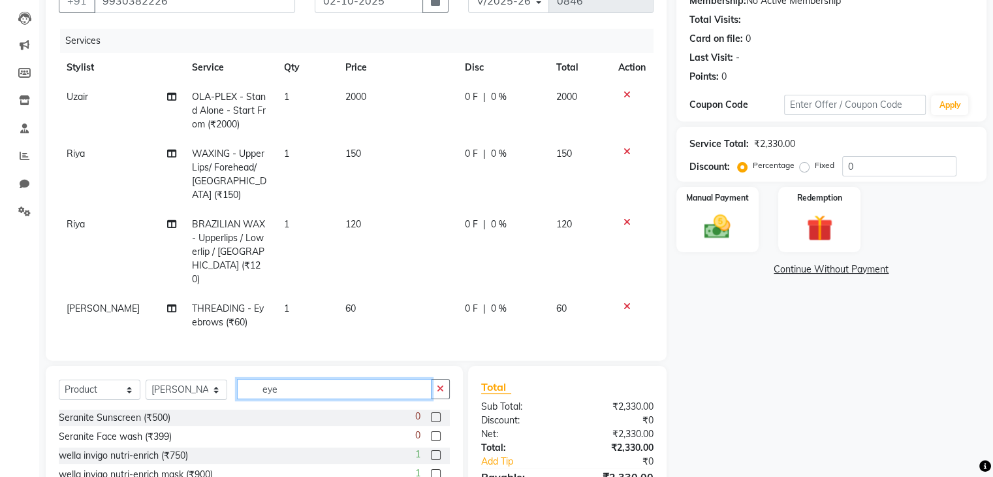
click at [282, 379] on input "eye" at bounding box center [334, 389] width 195 height 20
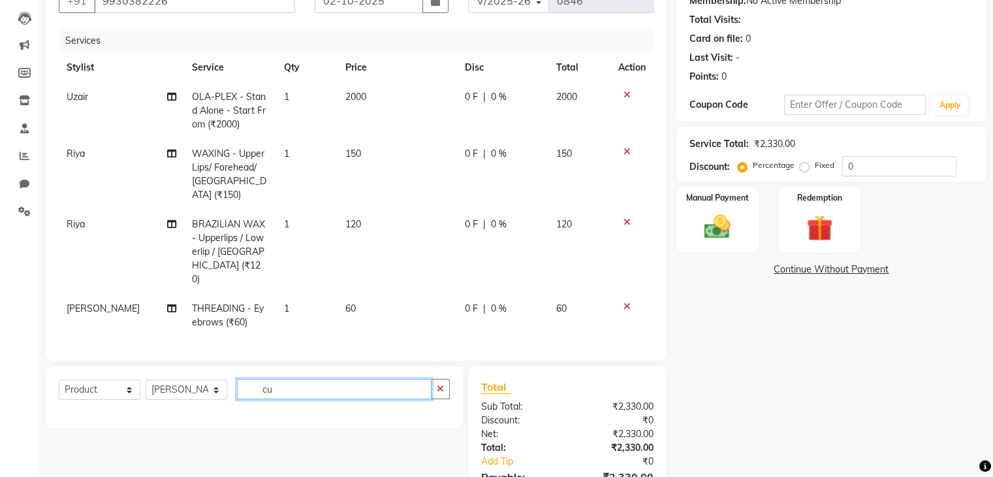
type input "c"
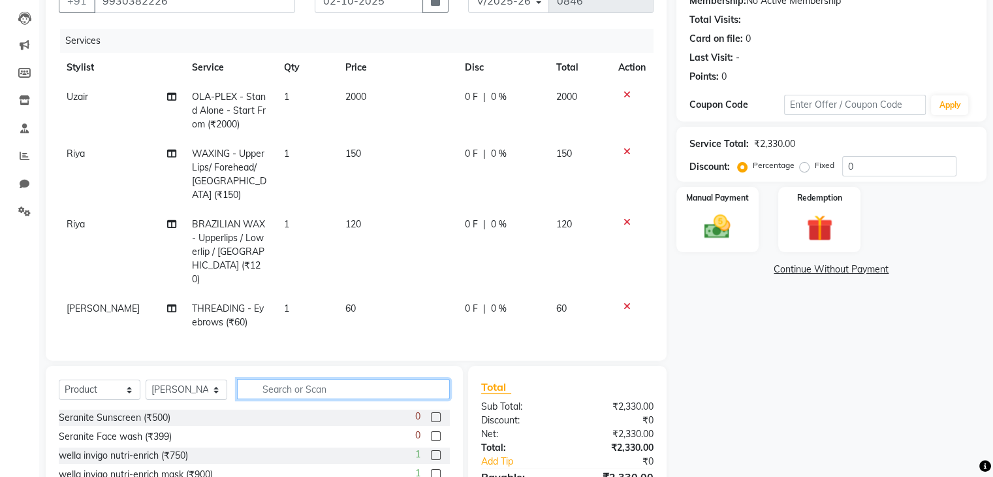
scroll to position [0, 0]
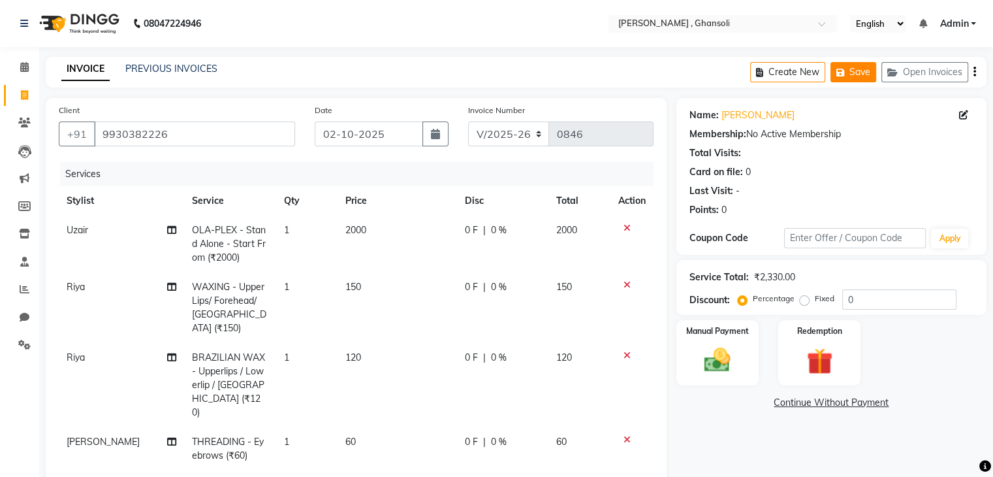
click at [853, 71] on button "Save" at bounding box center [853, 72] width 46 height 20
